Goal: Entertainment & Leisure: Browse casually

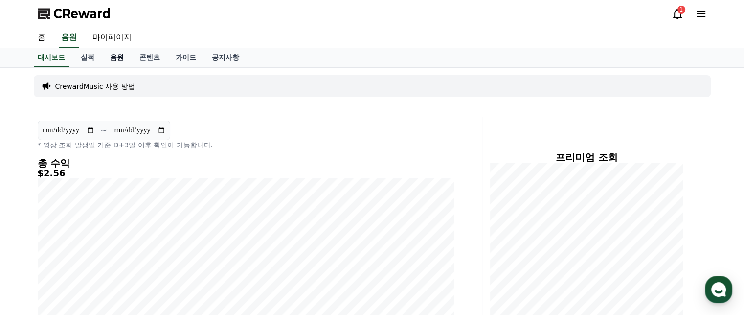
click at [113, 57] on link "음원" at bounding box center [116, 57] width 29 height 19
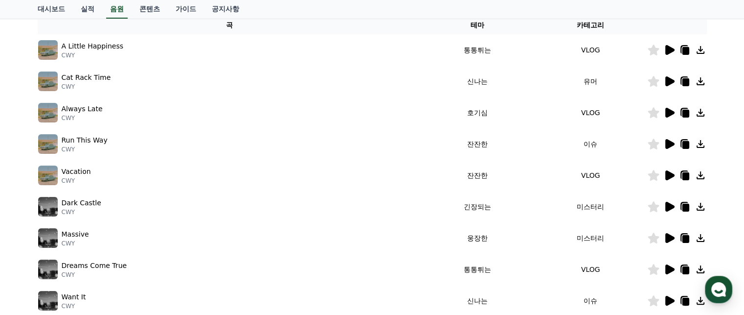
scroll to position [166, 0]
click at [671, 48] on icon at bounding box center [669, 50] width 9 height 10
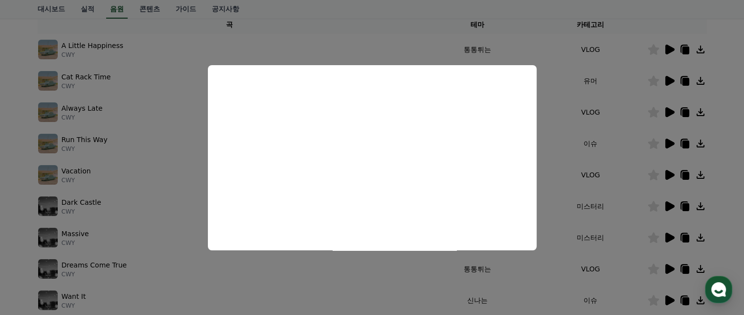
click at [670, 75] on button "close modal" at bounding box center [372, 157] width 744 height 315
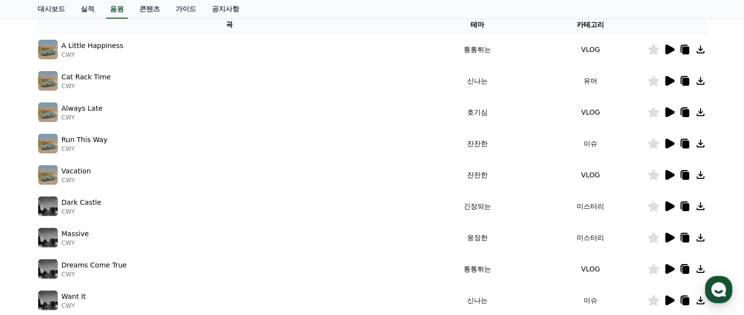
click at [668, 82] on icon at bounding box center [669, 81] width 9 height 10
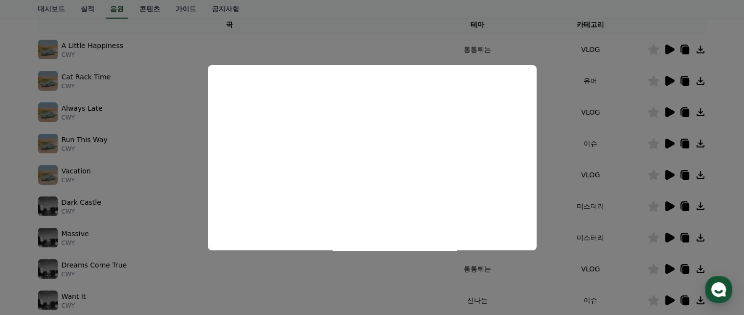
click at [669, 108] on button "close modal" at bounding box center [372, 157] width 744 height 315
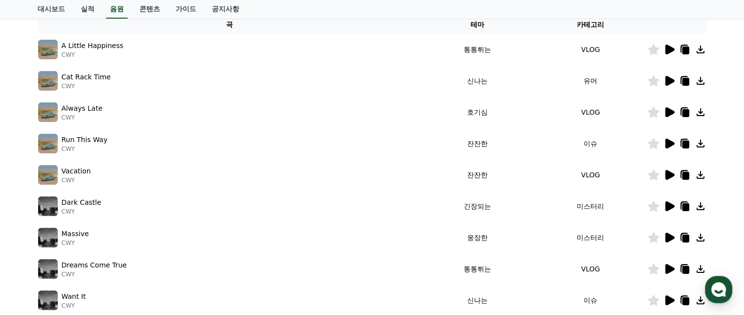
click at [669, 108] on icon at bounding box center [669, 112] width 12 height 12
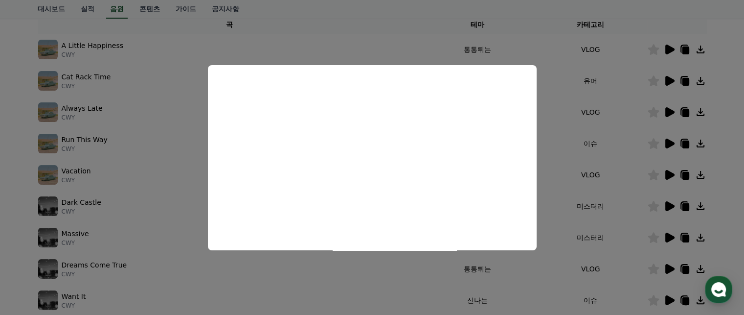
click at [673, 139] on button "close modal" at bounding box center [372, 157] width 744 height 315
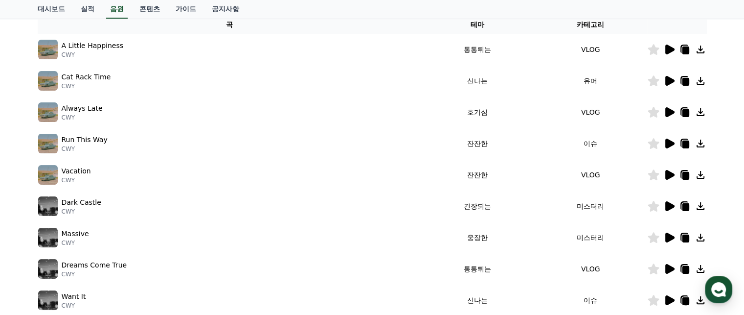
click at [669, 140] on icon at bounding box center [669, 143] width 9 height 10
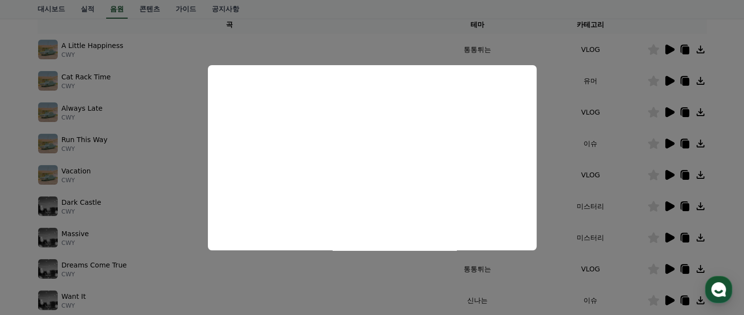
click at [666, 174] on button "close modal" at bounding box center [372, 157] width 744 height 315
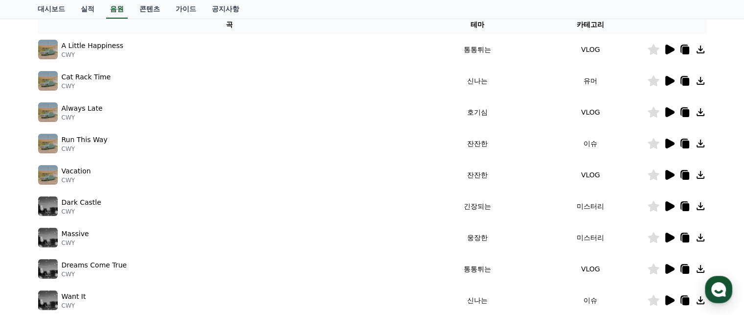
click at [666, 174] on icon at bounding box center [669, 175] width 9 height 10
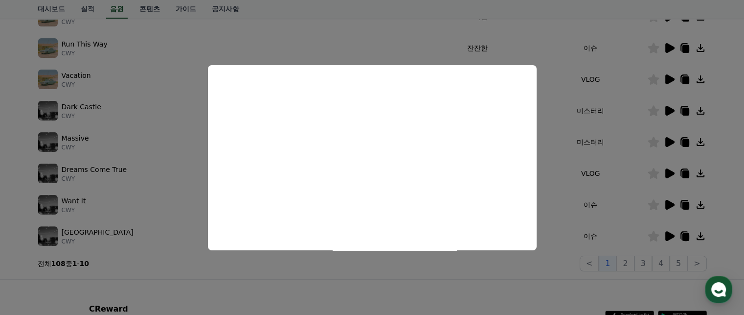
scroll to position [262, 0]
click at [667, 170] on button "close modal" at bounding box center [372, 157] width 744 height 315
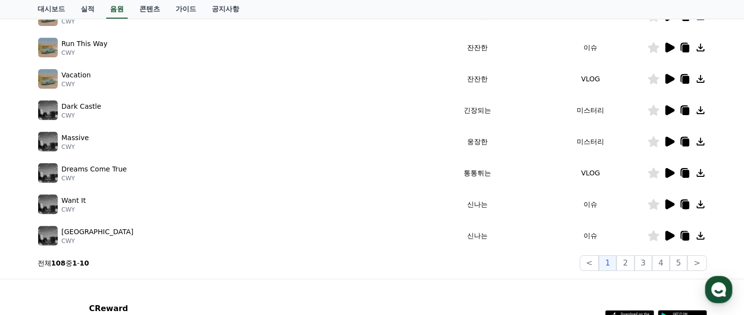
click at [667, 170] on icon at bounding box center [669, 173] width 9 height 10
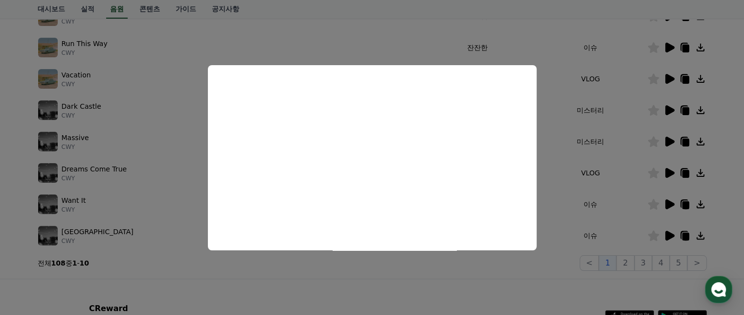
click at [627, 261] on button "close modal" at bounding box center [372, 157] width 744 height 315
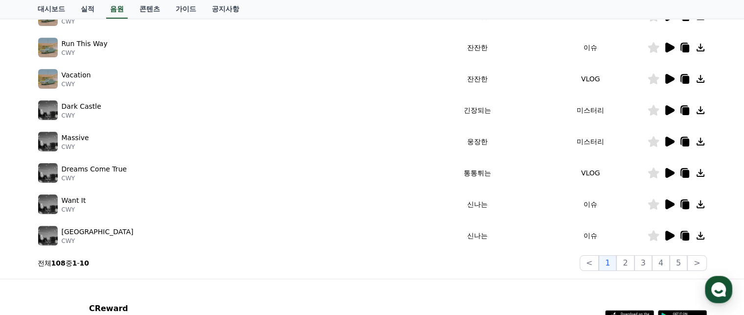
click at [627, 261] on button "2" at bounding box center [625, 263] width 18 height 16
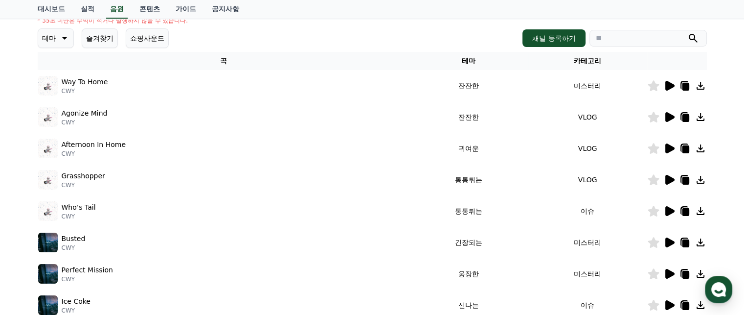
scroll to position [129, 0]
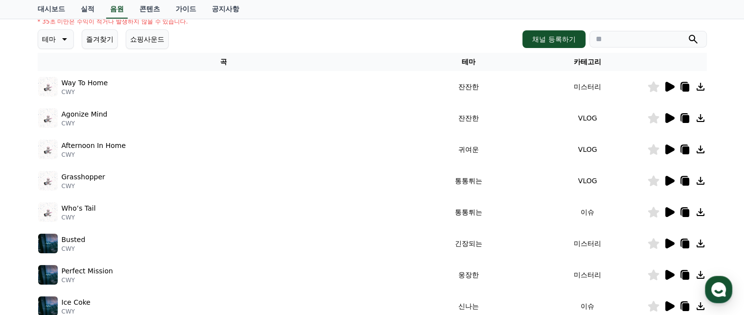
click at [666, 180] on icon at bounding box center [669, 181] width 9 height 10
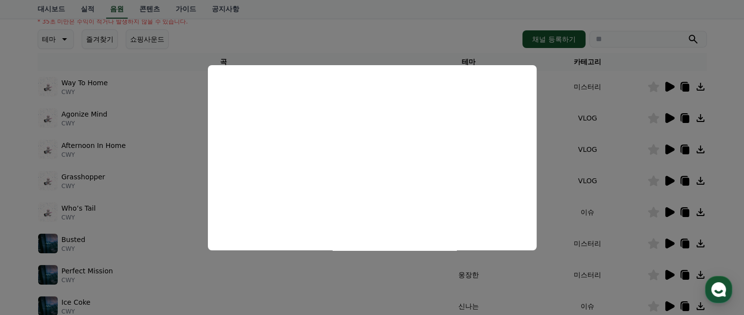
click at [666, 213] on button "close modal" at bounding box center [372, 157] width 744 height 315
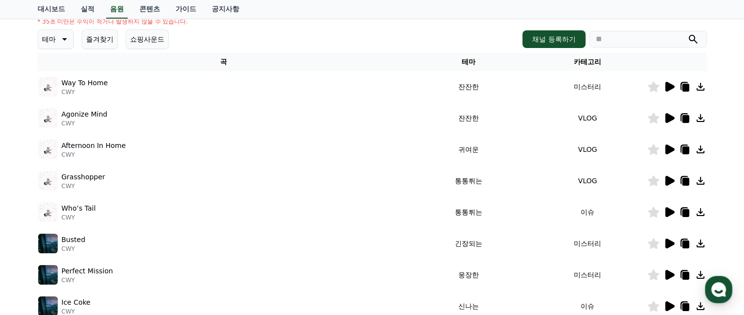
click at [666, 213] on icon at bounding box center [669, 212] width 9 height 10
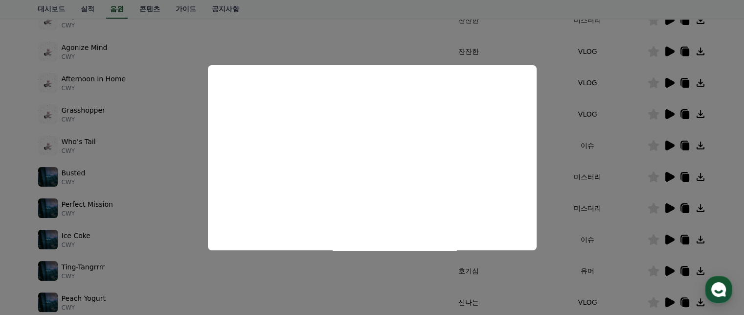
scroll to position [243, 0]
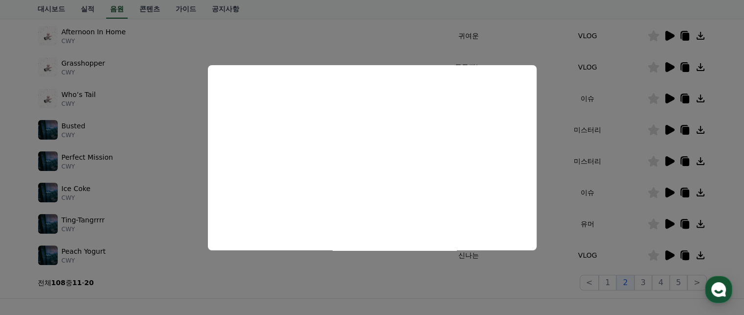
click at [664, 188] on button "close modal" at bounding box center [372, 157] width 744 height 315
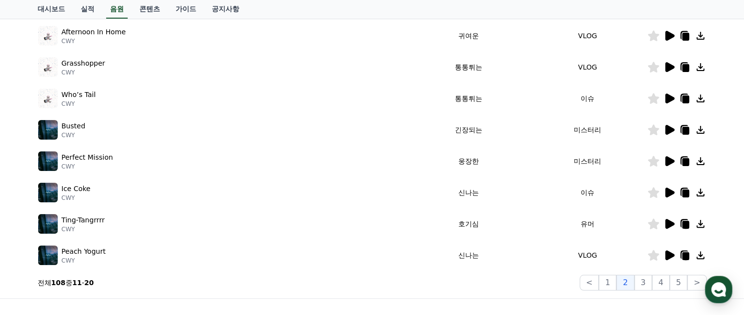
click at [664, 188] on icon at bounding box center [669, 192] width 12 height 12
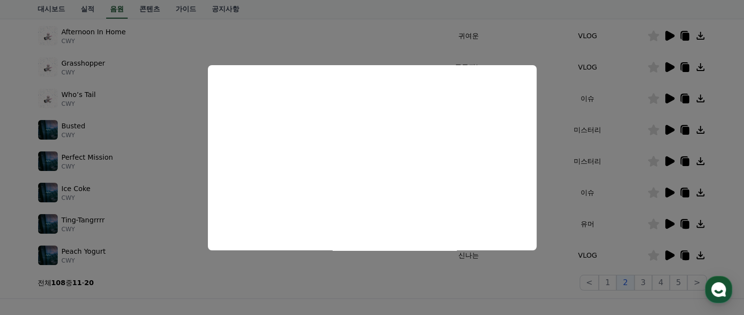
click at [685, 196] on button "close modal" at bounding box center [372, 157] width 744 height 315
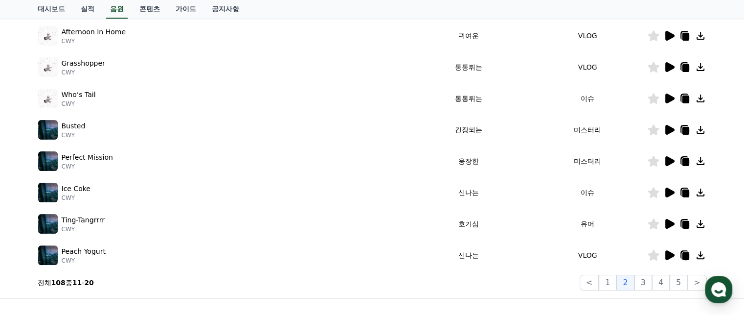
click at [685, 196] on icon at bounding box center [685, 193] width 7 height 8
click at [687, 190] on icon at bounding box center [685, 193] width 7 height 8
click at [683, 224] on icon at bounding box center [685, 225] width 7 height 8
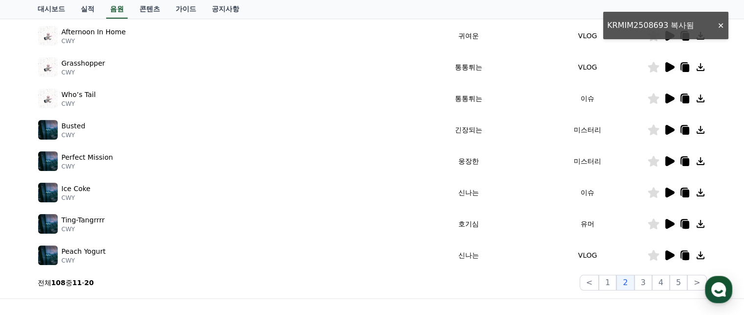
click at [666, 224] on icon at bounding box center [669, 224] width 9 height 10
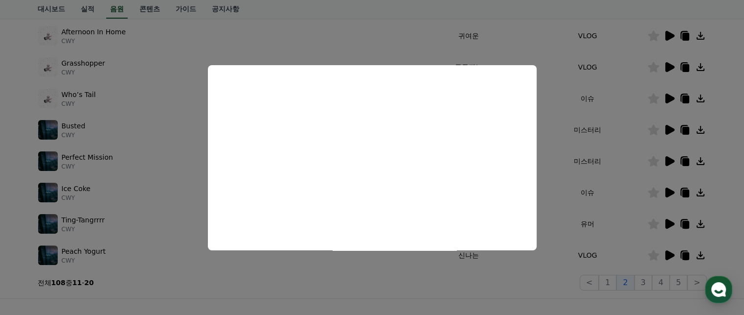
click at [669, 254] on button "close modal" at bounding box center [372, 157] width 744 height 315
click at [669, 254] on icon at bounding box center [669, 255] width 9 height 10
click at [669, 254] on button "close modal" at bounding box center [372, 157] width 744 height 315
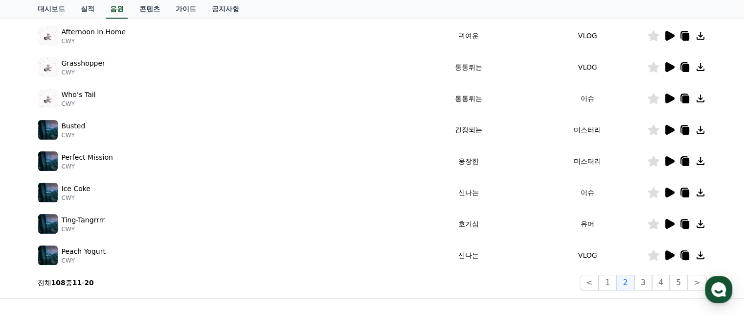
click at [668, 258] on icon at bounding box center [669, 255] width 9 height 10
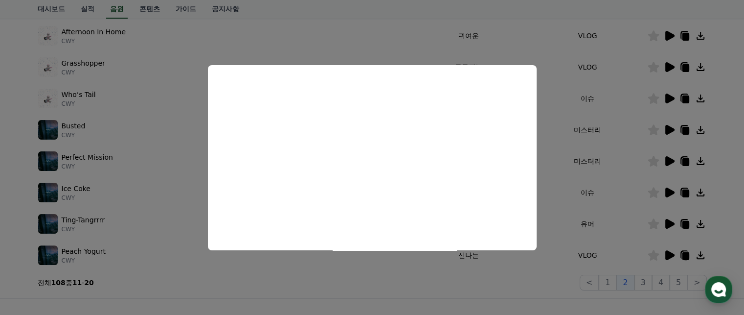
click at [648, 282] on button "close modal" at bounding box center [372, 157] width 744 height 315
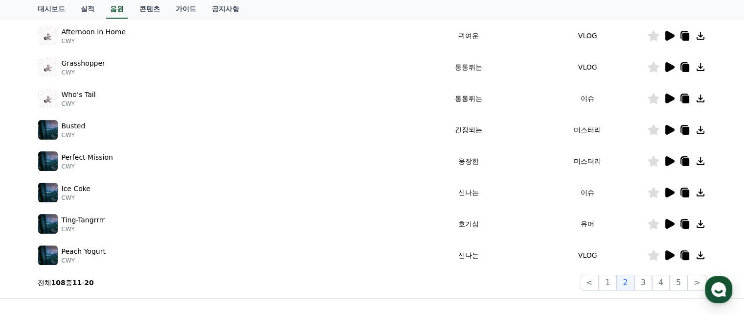
click at [648, 282] on button "3" at bounding box center [643, 282] width 18 height 16
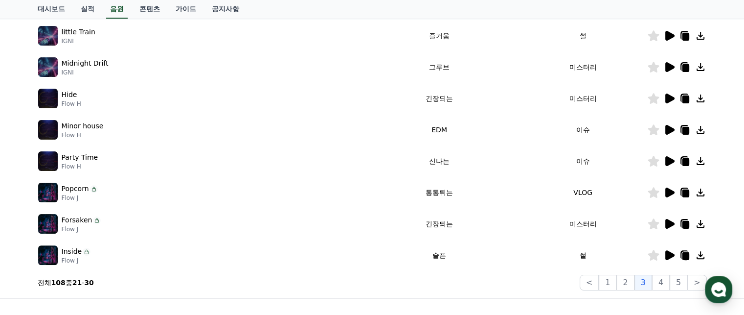
scroll to position [75, 0]
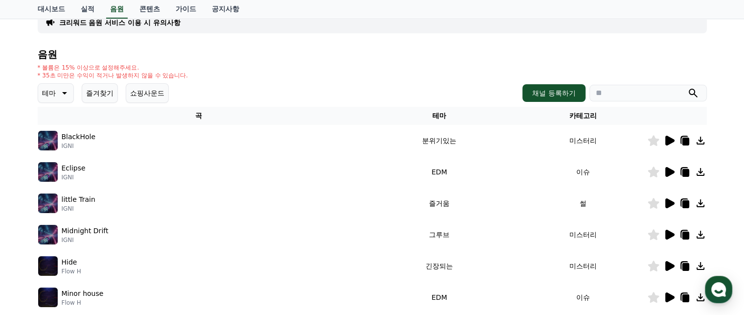
click at [666, 139] on icon at bounding box center [669, 140] width 9 height 10
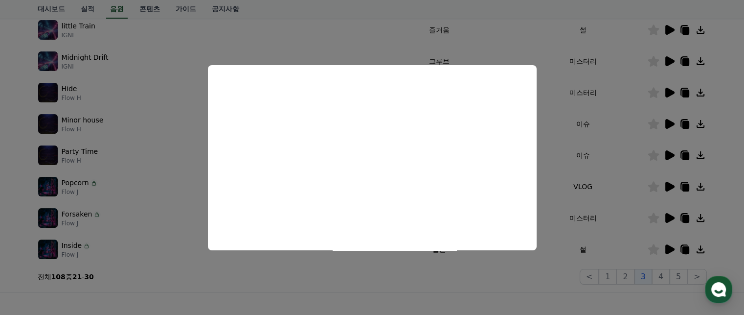
scroll to position [249, 0]
click at [663, 123] on button "close modal" at bounding box center [372, 157] width 744 height 315
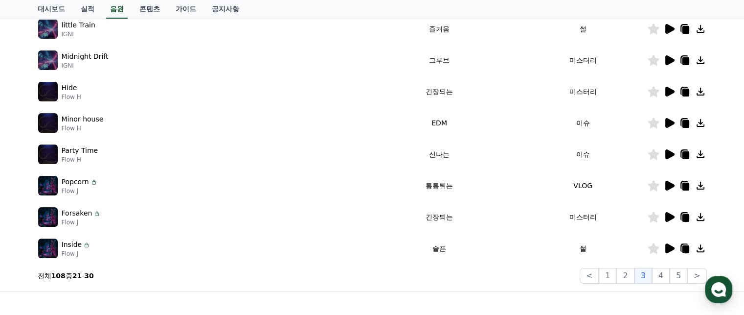
click at [670, 124] on icon at bounding box center [669, 123] width 9 height 10
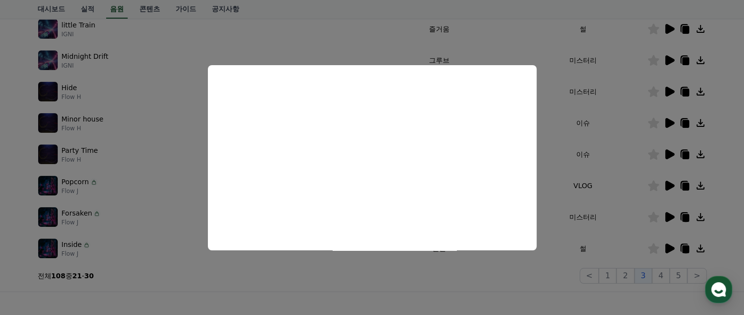
click at [665, 155] on button "close modal" at bounding box center [372, 157] width 744 height 315
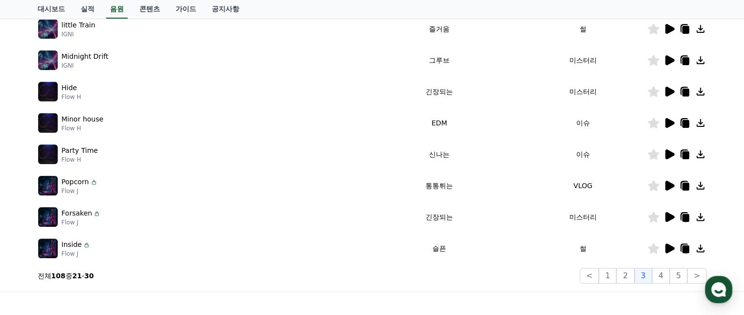
click at [665, 155] on icon at bounding box center [669, 154] width 12 height 12
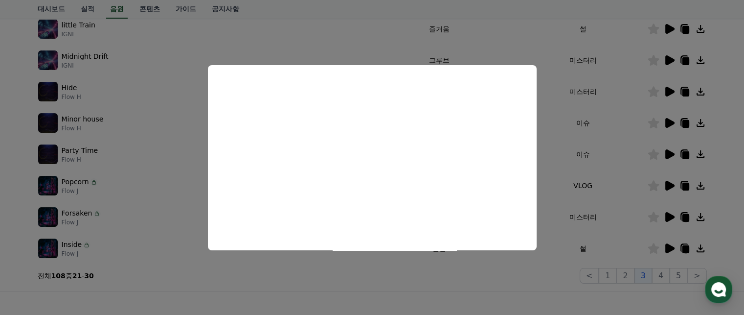
click at [686, 155] on button "close modal" at bounding box center [372, 157] width 744 height 315
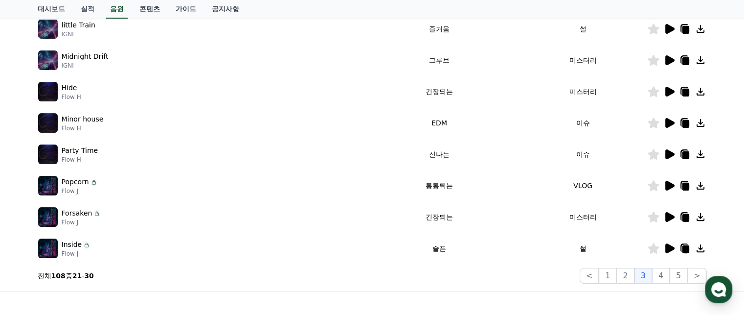
click at [686, 155] on icon at bounding box center [685, 155] width 7 height 8
click at [662, 275] on button "4" at bounding box center [661, 276] width 18 height 16
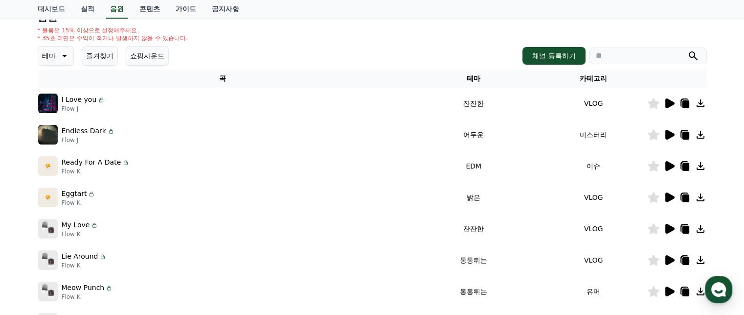
scroll to position [138, 0]
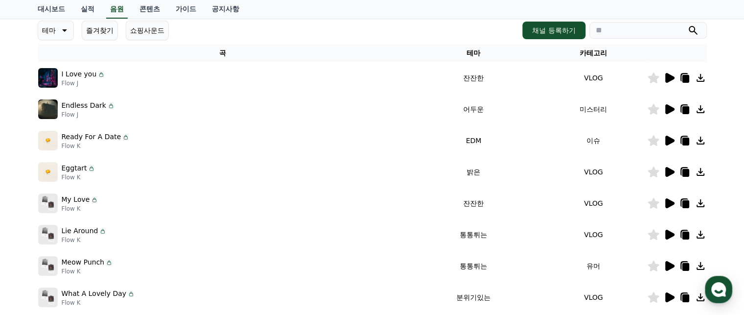
click at [670, 140] on icon at bounding box center [669, 140] width 9 height 10
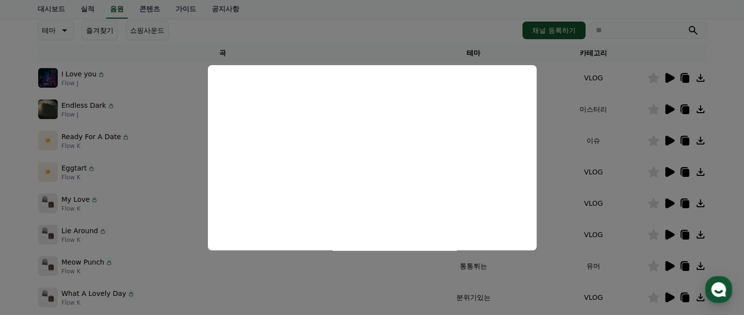
click at [669, 139] on button "close modal" at bounding box center [372, 157] width 744 height 315
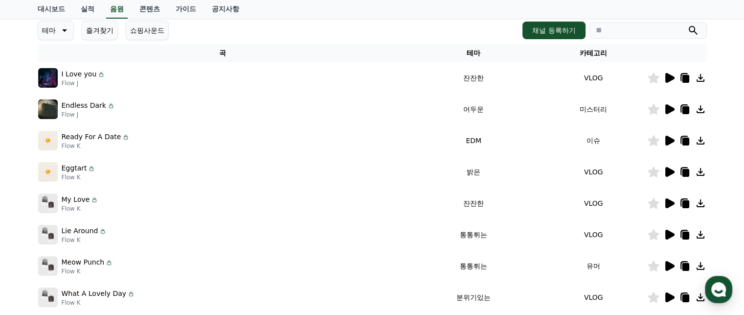
click at [669, 139] on icon at bounding box center [669, 140] width 9 height 10
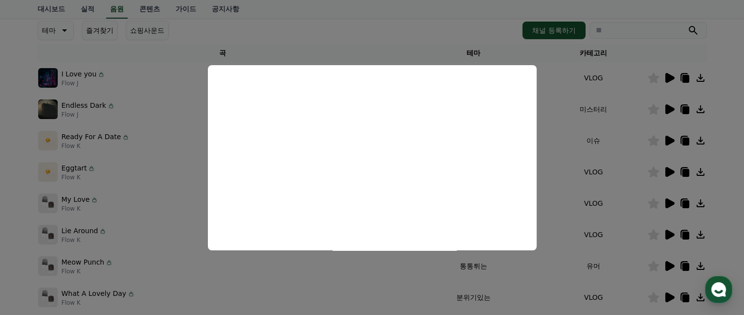
click at [682, 138] on button "close modal" at bounding box center [372, 157] width 744 height 315
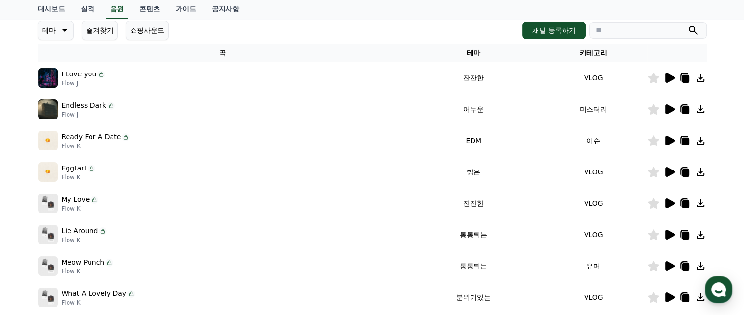
click at [682, 138] on icon at bounding box center [685, 141] width 7 height 8
click at [665, 168] on icon at bounding box center [669, 172] width 9 height 10
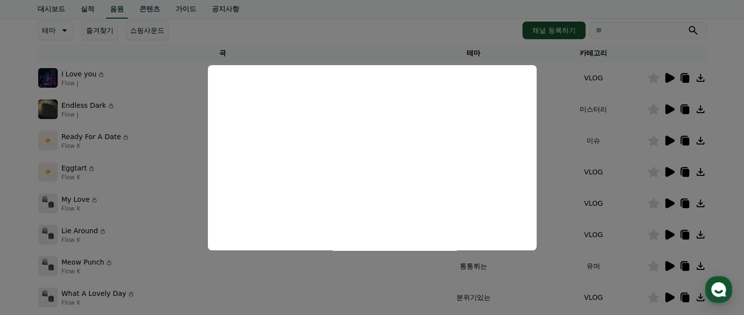
scroll to position [172, 0]
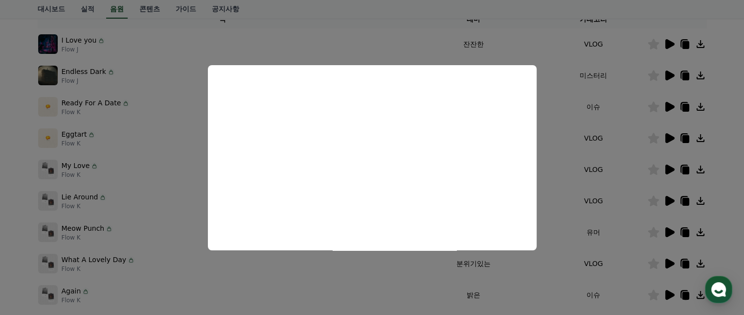
click at [670, 167] on button "close modal" at bounding box center [372, 157] width 744 height 315
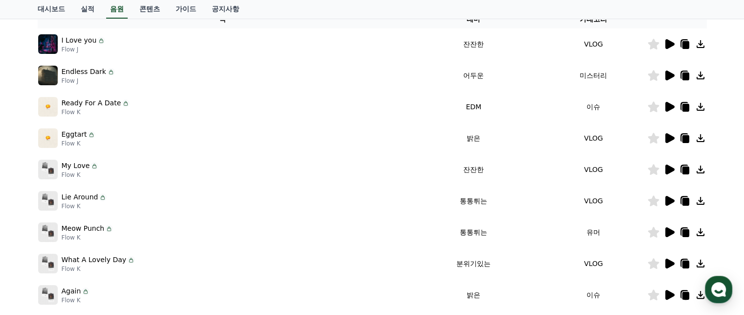
click at [670, 167] on icon at bounding box center [669, 169] width 9 height 10
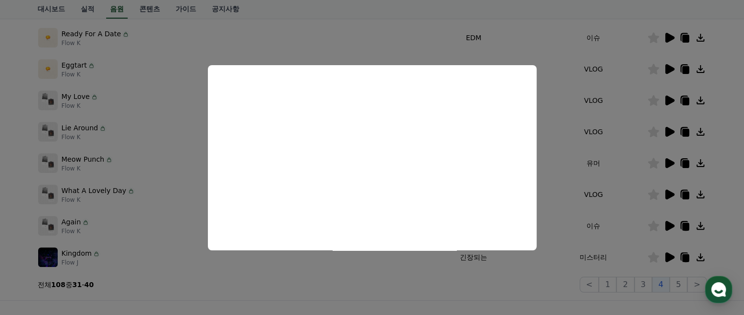
scroll to position [248, 0]
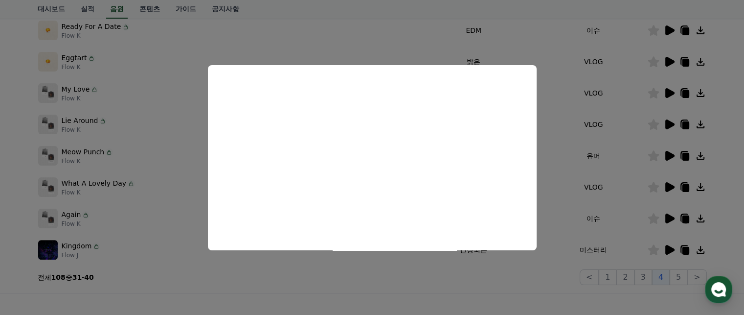
click at [667, 215] on button "close modal" at bounding box center [372, 157] width 744 height 315
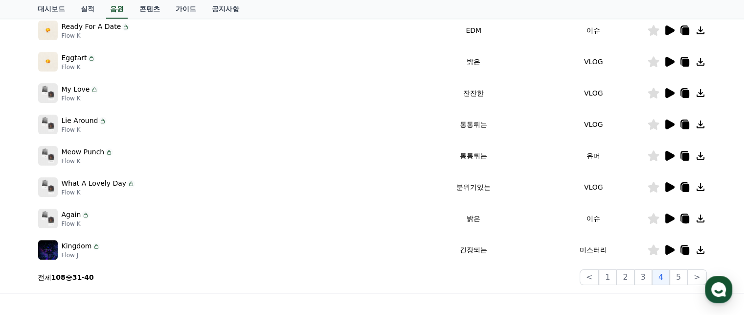
click at [667, 215] on icon at bounding box center [669, 218] width 9 height 10
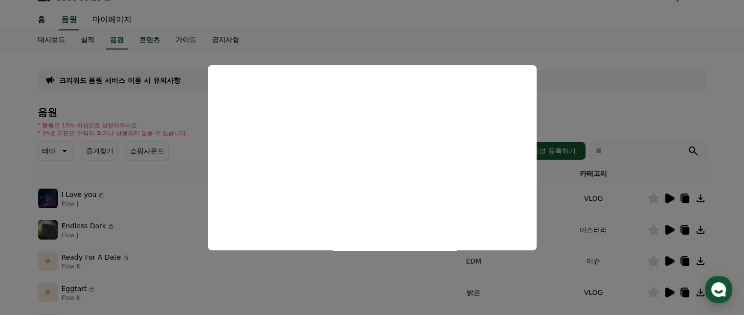
scroll to position [0, 0]
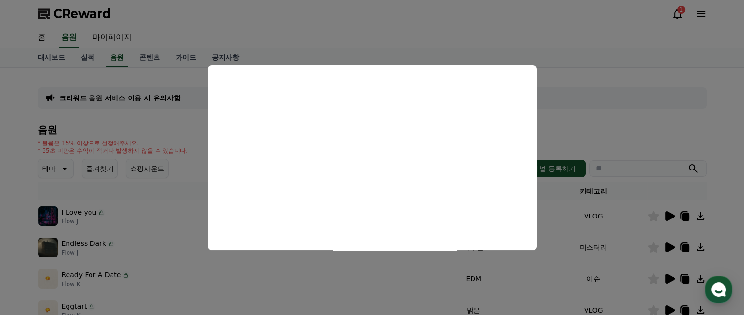
click at [62, 169] on button "close modal" at bounding box center [372, 157] width 744 height 315
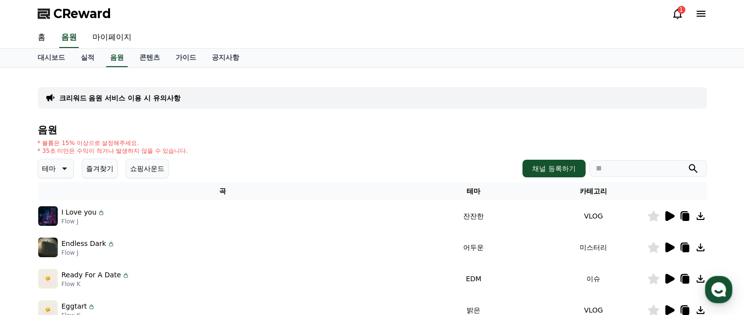
click at [62, 169] on icon at bounding box center [64, 168] width 12 height 12
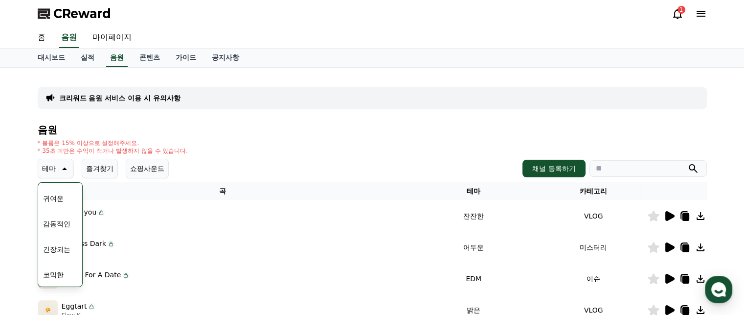
scroll to position [60, 0]
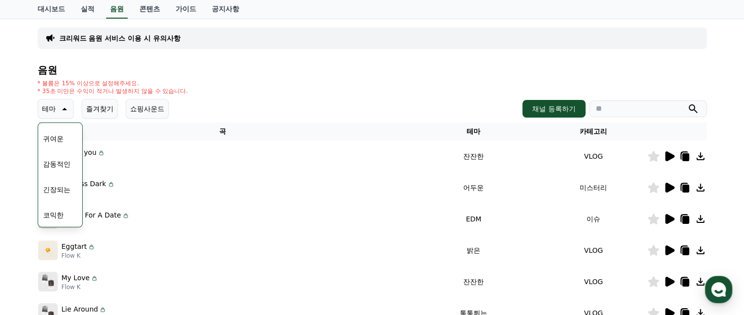
click at [105, 104] on button "즐겨찾기" at bounding box center [100, 109] width 36 height 20
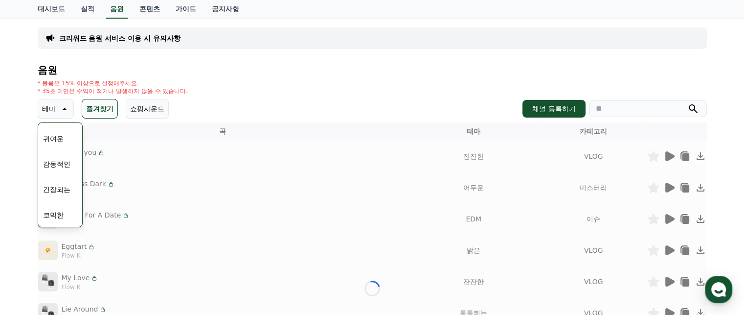
scroll to position [45, 0]
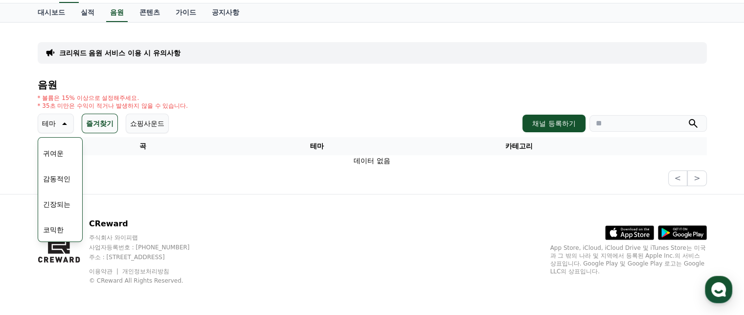
click at [44, 119] on p "테마" at bounding box center [49, 123] width 14 height 14
click at [608, 122] on input "search" at bounding box center [647, 123] width 117 height 17
click at [687, 117] on button "submit" at bounding box center [693, 123] width 12 height 12
click at [617, 127] on input "****" at bounding box center [647, 123] width 117 height 17
type input "*"
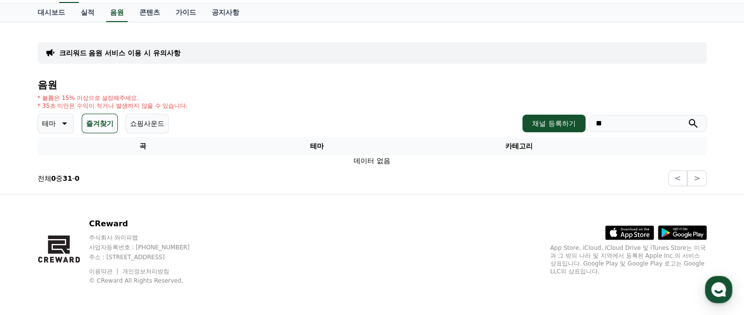
click at [687, 117] on button "submit" at bounding box center [693, 123] width 12 height 12
click at [693, 123] on icon "submit" at bounding box center [693, 123] width 9 height 9
click at [689, 122] on icon "submit" at bounding box center [693, 123] width 9 height 9
click at [111, 12] on link "음원" at bounding box center [117, 12] width 22 height 19
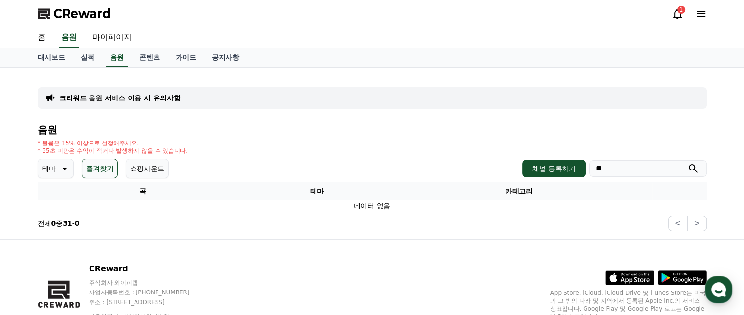
scroll to position [45, 0]
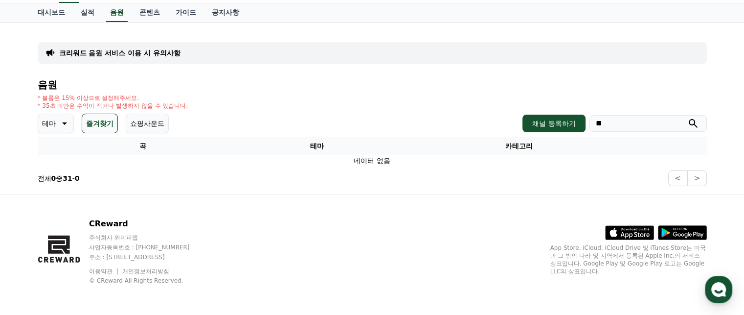
click at [638, 119] on input "**" at bounding box center [647, 123] width 117 height 17
type input "*"
click at [116, 3] on link "음원" at bounding box center [117, 12] width 22 height 19
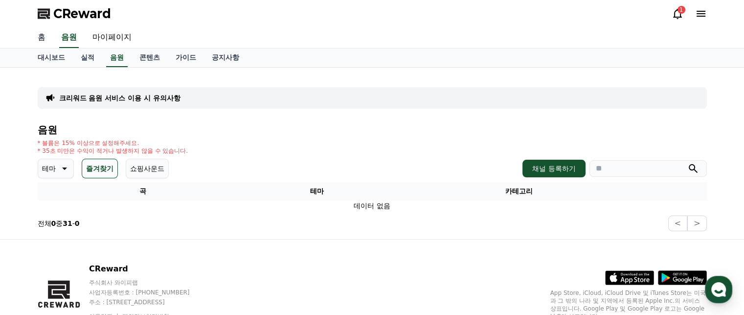
click at [43, 35] on link "홈" at bounding box center [41, 37] width 23 height 21
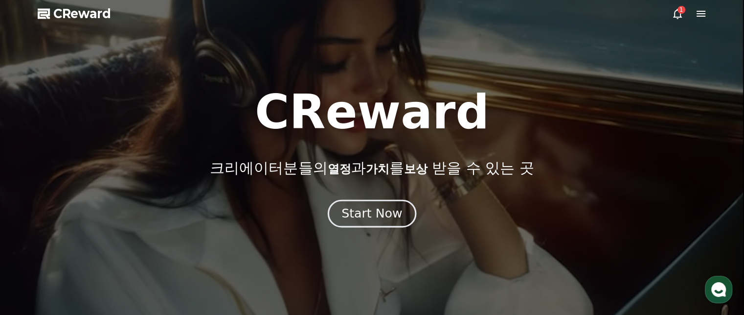
click at [374, 213] on div "Start Now" at bounding box center [371, 213] width 61 height 17
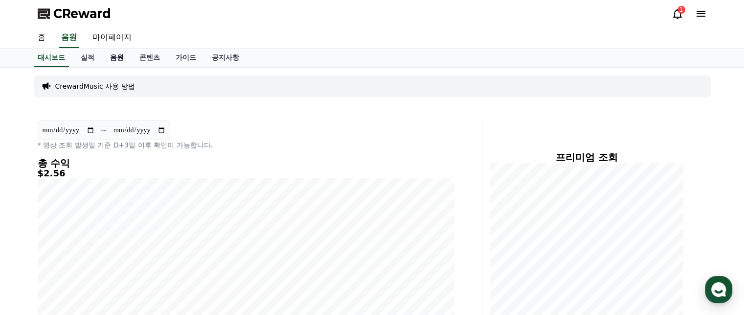
click at [114, 60] on link "음원" at bounding box center [116, 57] width 29 height 19
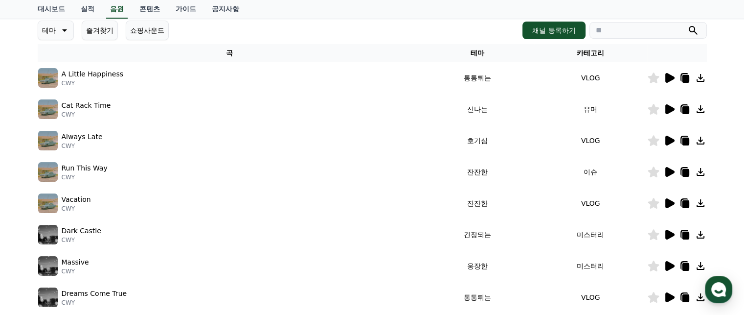
scroll to position [141, 0]
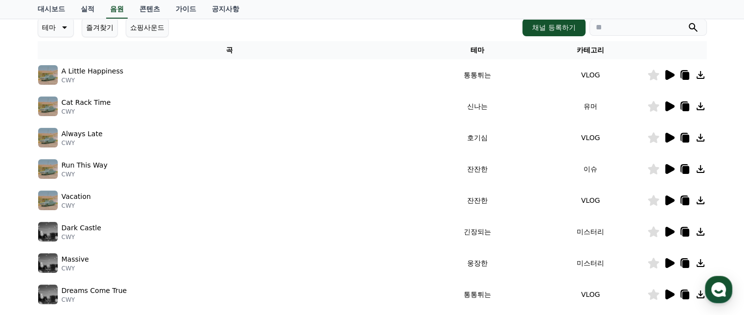
click at [62, 32] on icon at bounding box center [64, 28] width 12 height 12
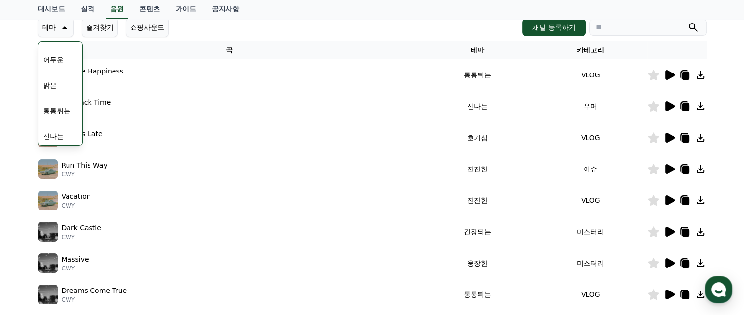
scroll to position [70, 0]
click at [47, 137] on button "신나는" at bounding box center [53, 136] width 28 height 22
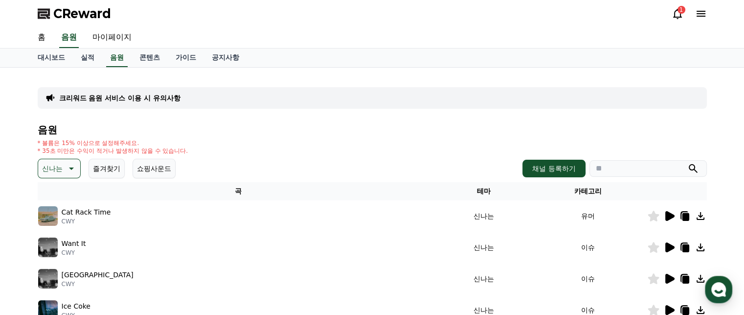
scroll to position [116, 0]
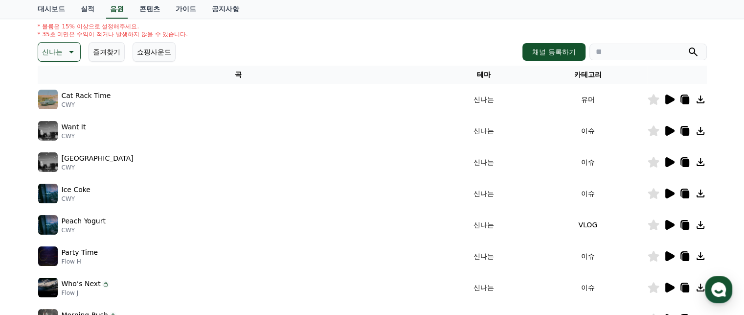
click at [668, 97] on icon at bounding box center [669, 99] width 9 height 10
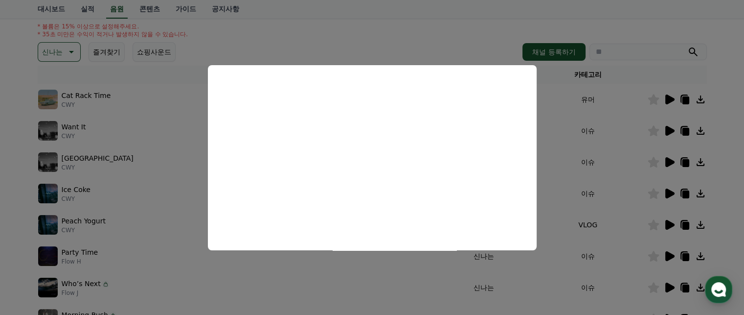
click at [624, 12] on button "close modal" at bounding box center [372, 157] width 744 height 315
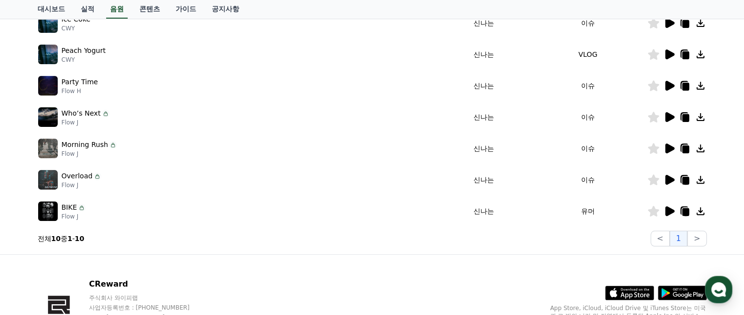
scroll to position [287, 0]
click at [671, 82] on icon at bounding box center [669, 85] width 9 height 10
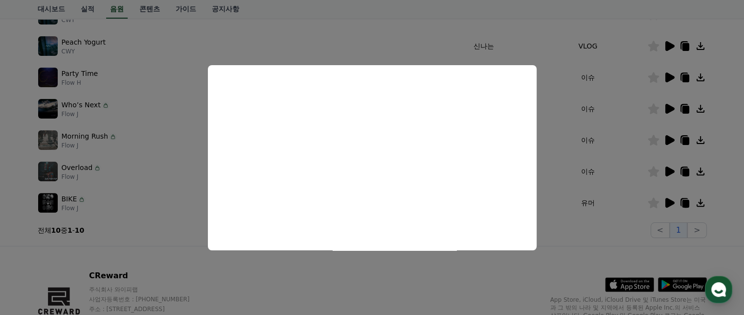
scroll to position [293, 0]
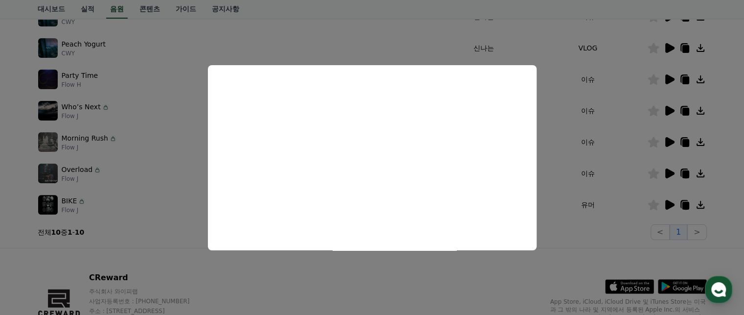
click at [666, 109] on button "close modal" at bounding box center [372, 157] width 744 height 315
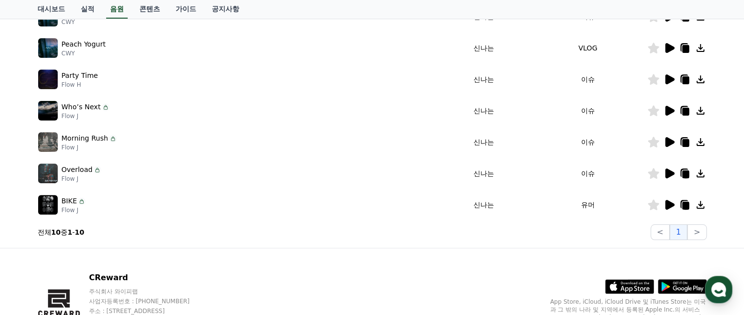
drag, startPoint x: 671, startPoint y: 147, endPoint x: 664, endPoint y: 141, distance: 9.7
click at [664, 141] on td at bounding box center [677, 141] width 60 height 31
click at [664, 141] on icon at bounding box center [669, 142] width 12 height 12
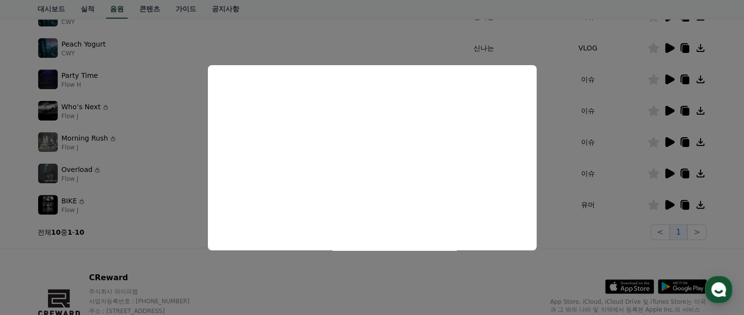
click at [687, 140] on button "close modal" at bounding box center [372, 157] width 744 height 315
click at [687, 140] on icon at bounding box center [685, 143] width 7 height 8
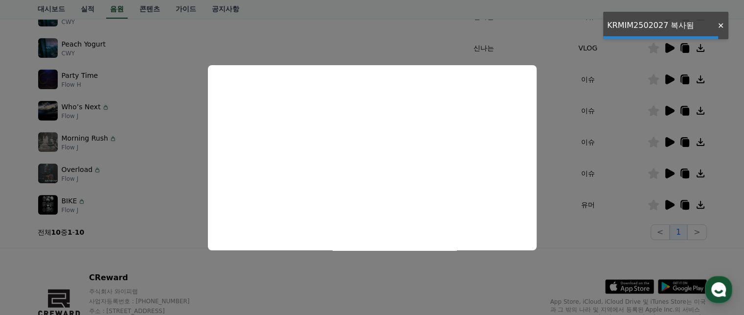
click at [687, 140] on icon at bounding box center [685, 143] width 7 height 8
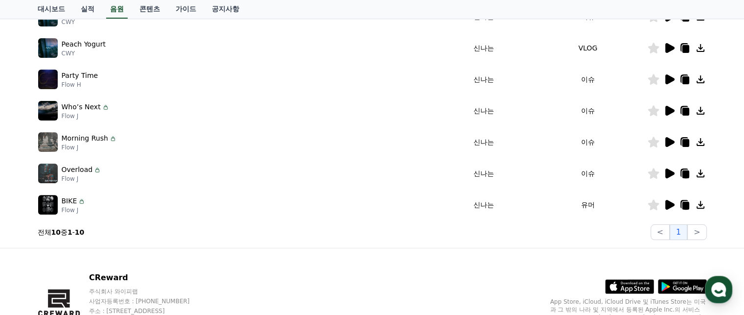
click at [687, 140] on icon at bounding box center [685, 143] width 7 height 8
